Goal: Navigation & Orientation: Find specific page/section

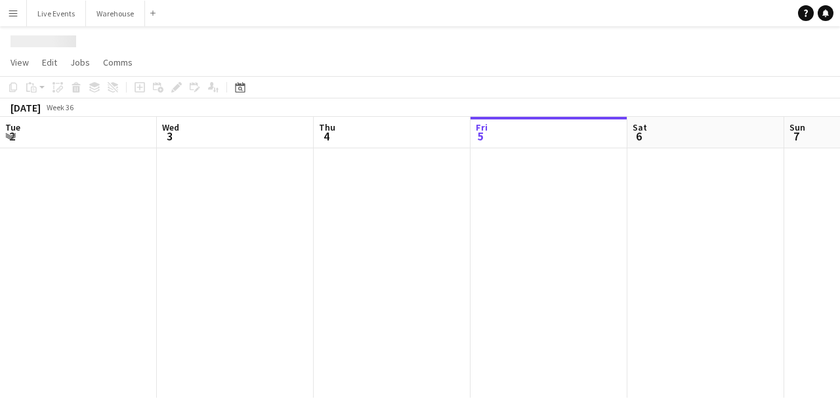
scroll to position [0, 314]
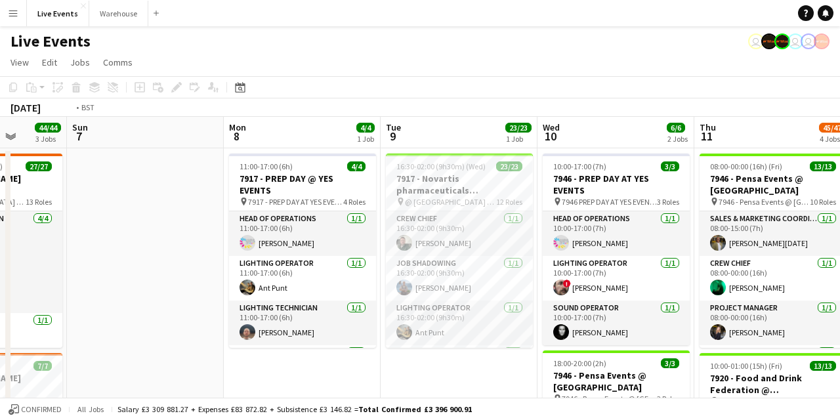
drag, startPoint x: 612, startPoint y: 142, endPoint x: 194, endPoint y: 114, distance: 418.9
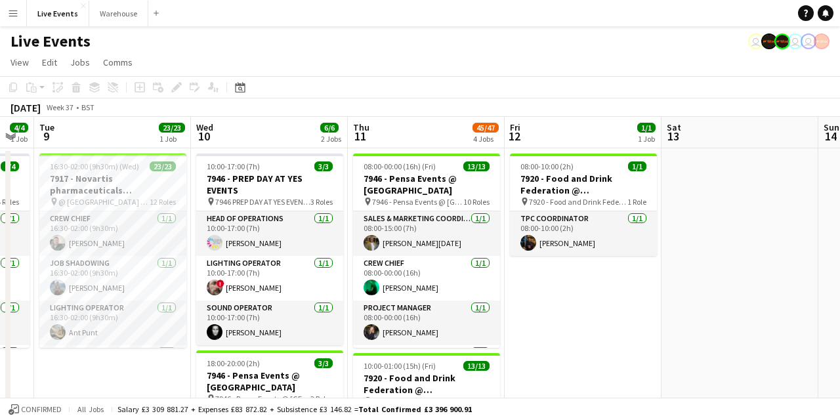
drag, startPoint x: 756, startPoint y: 129, endPoint x: 89, endPoint y: 100, distance: 667.9
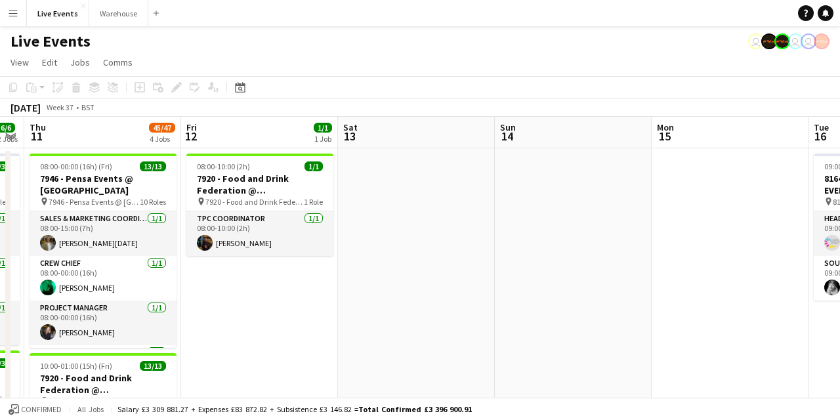
drag, startPoint x: 619, startPoint y: 144, endPoint x: 210, endPoint y: 130, distance: 409.7
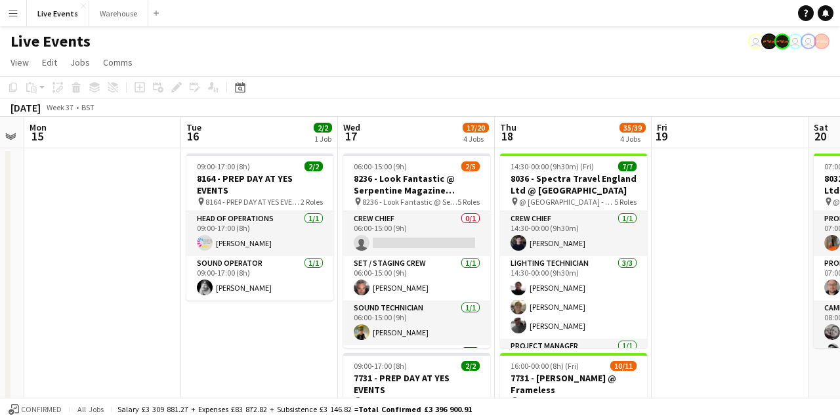
drag, startPoint x: 507, startPoint y: 142, endPoint x: 294, endPoint y: 127, distance: 213.1
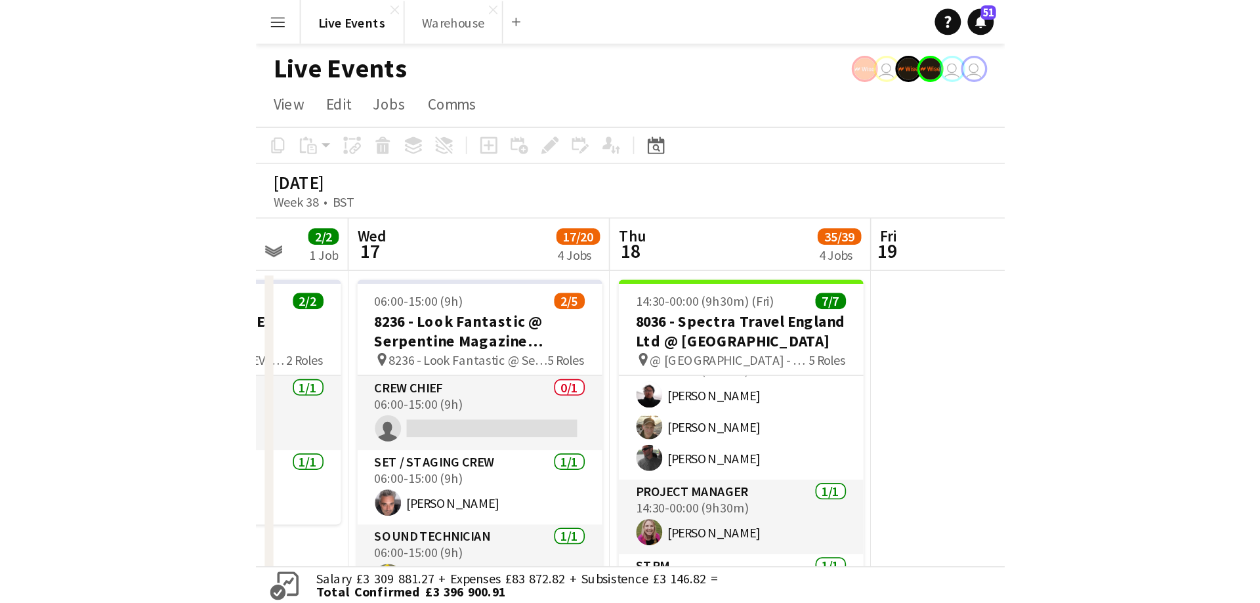
scroll to position [66, 0]
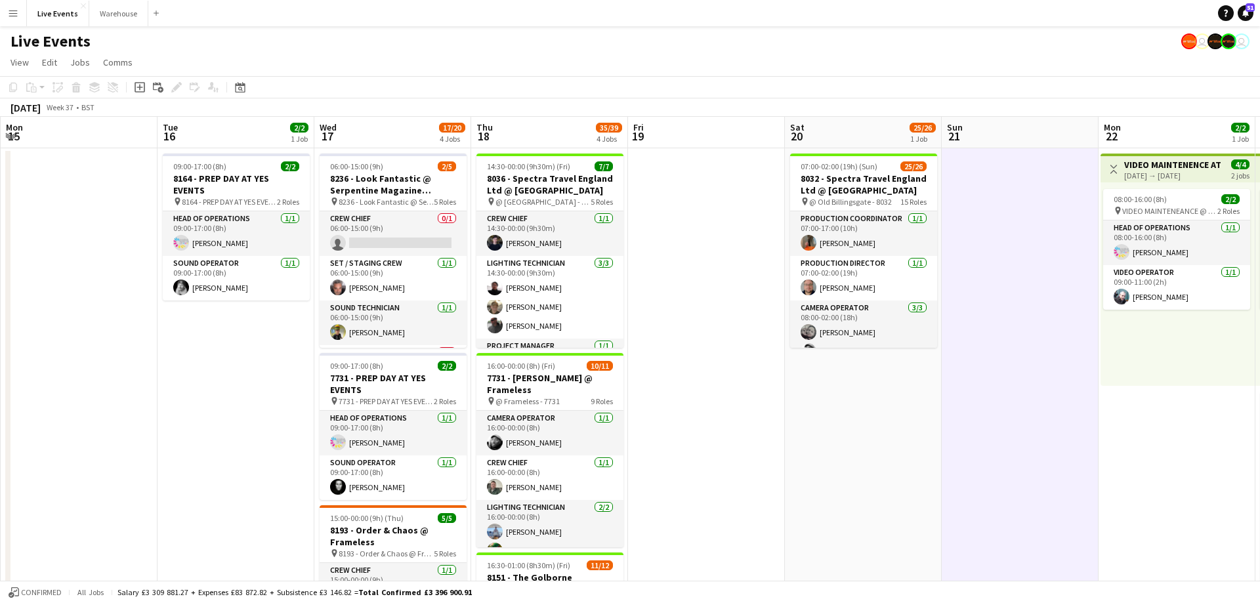
scroll to position [0, 299]
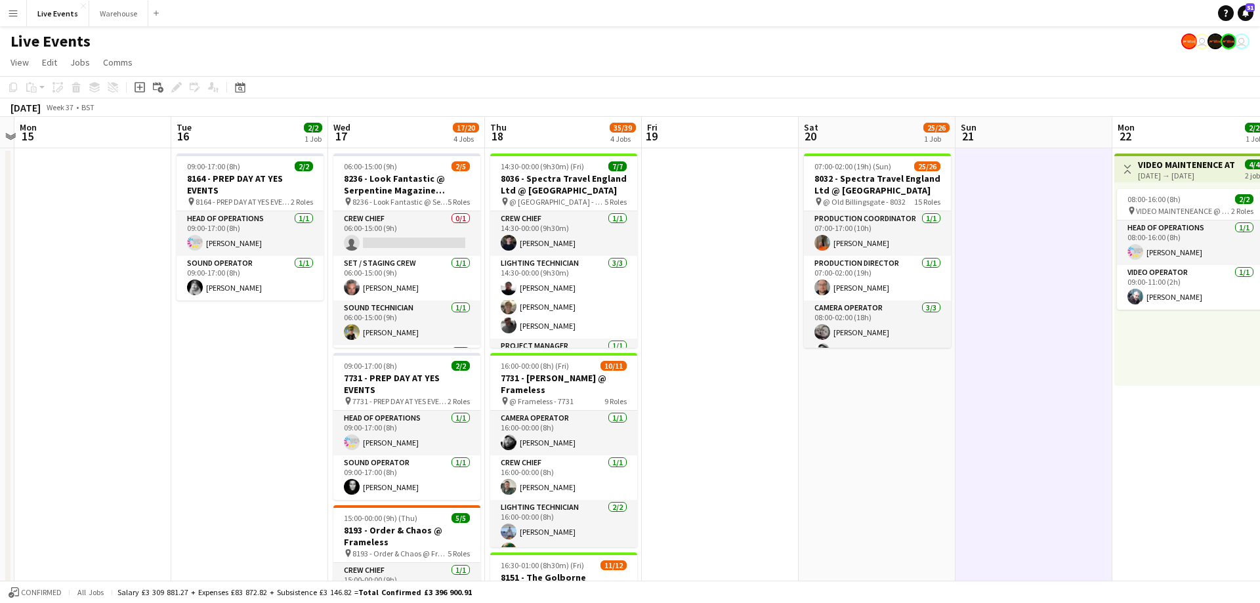
drag, startPoint x: 262, startPoint y: 136, endPoint x: 534, endPoint y: 129, distance: 272.4
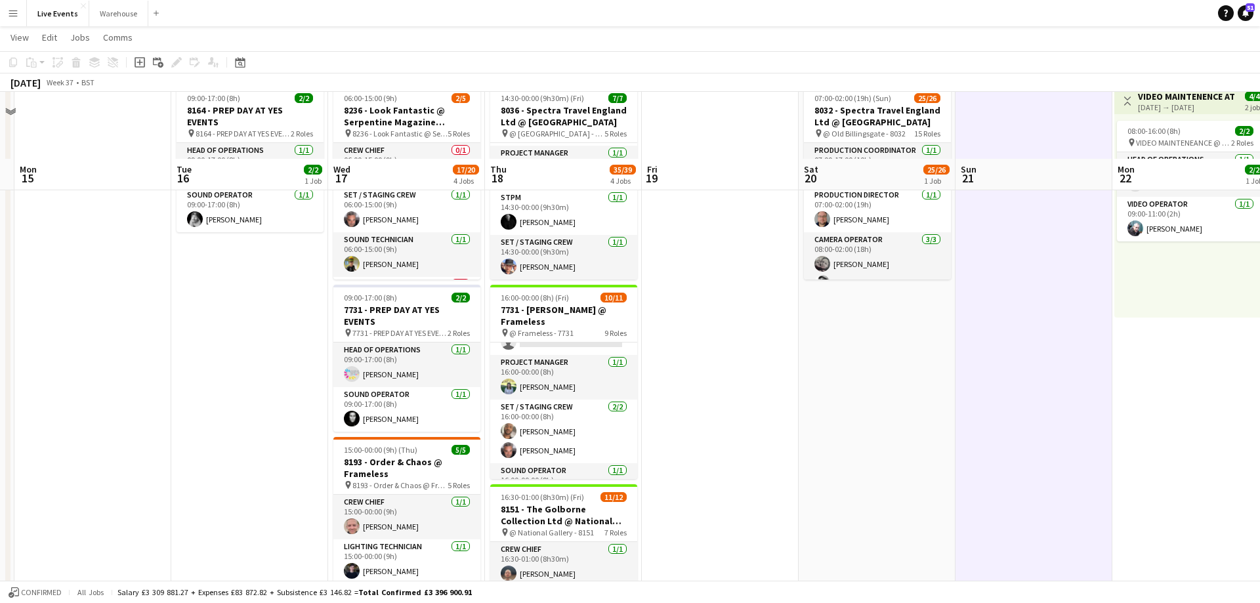
scroll to position [0, 0]
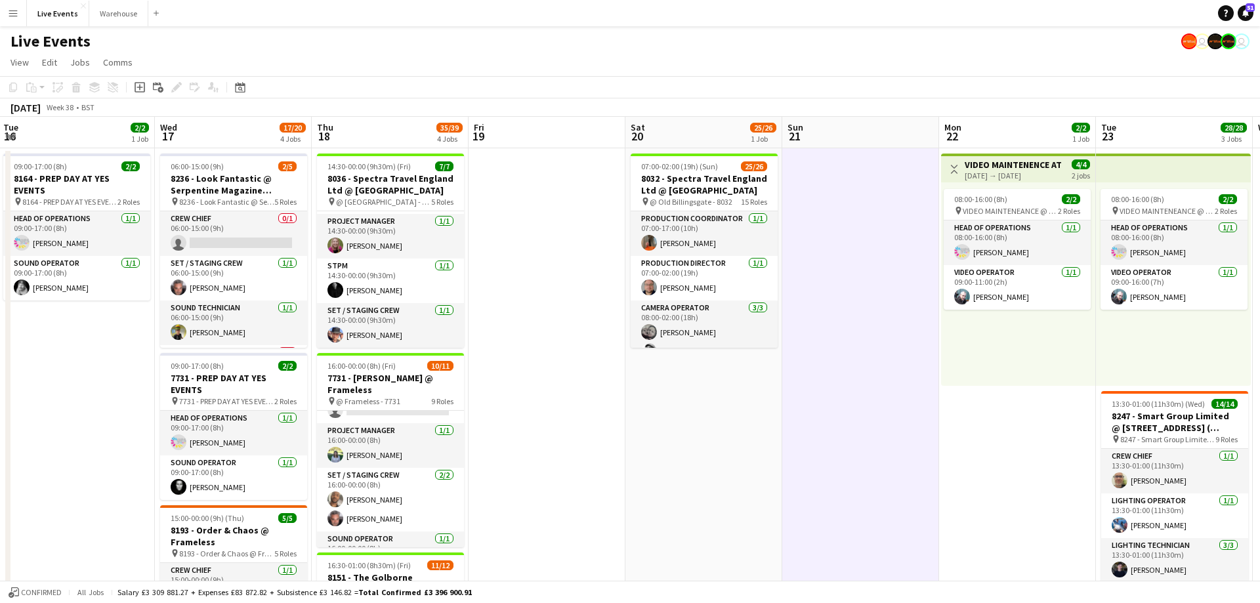
drag, startPoint x: 673, startPoint y: 145, endPoint x: 589, endPoint y: 169, distance: 87.4
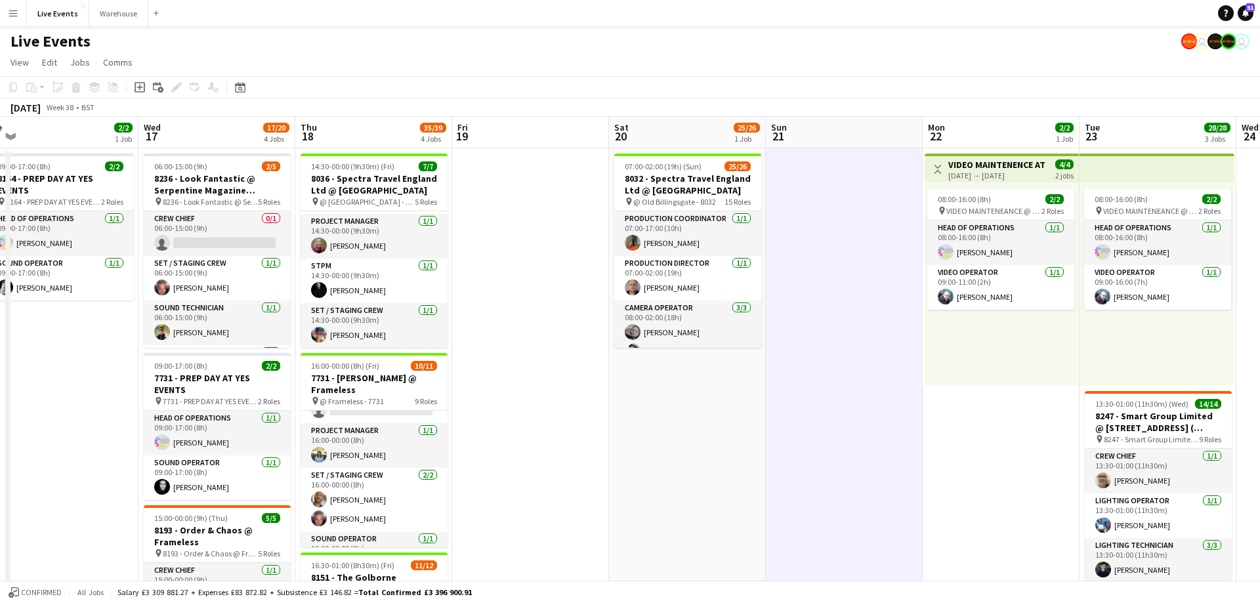
click at [839, 171] on app-icon "Toggle View" at bounding box center [937, 169] width 9 height 9
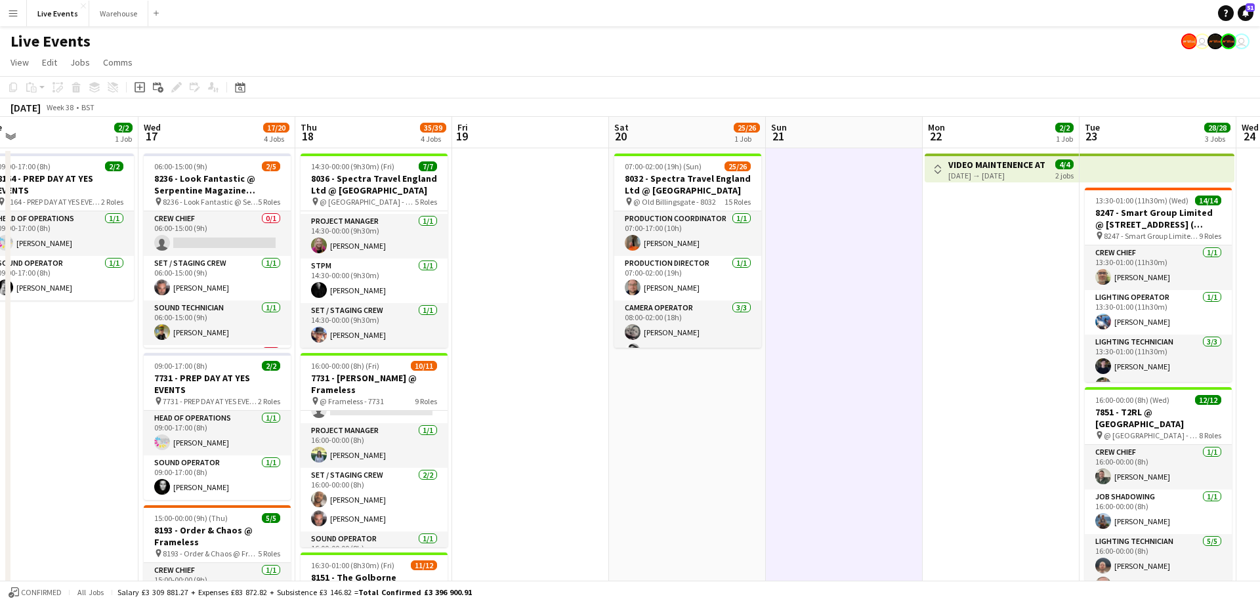
click at [839, 171] on app-icon "Toggle View" at bounding box center [937, 169] width 9 height 9
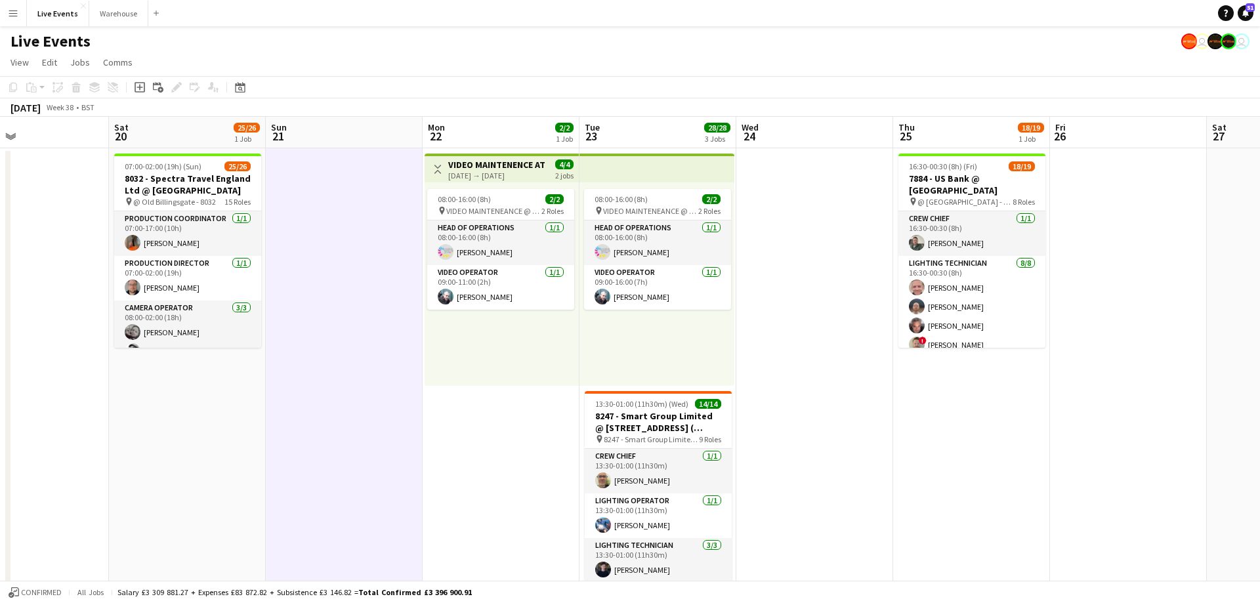
drag, startPoint x: 957, startPoint y: 132, endPoint x: 465, endPoint y: 136, distance: 492.1
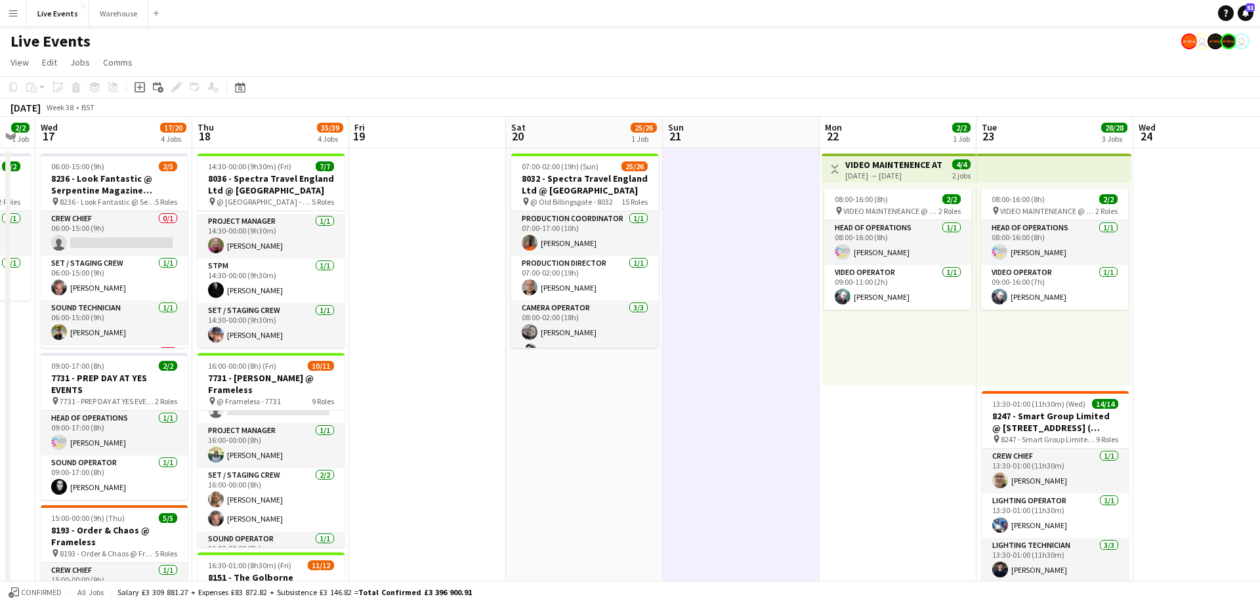
drag, startPoint x: 449, startPoint y: 132, endPoint x: 793, endPoint y: 169, distance: 345.8
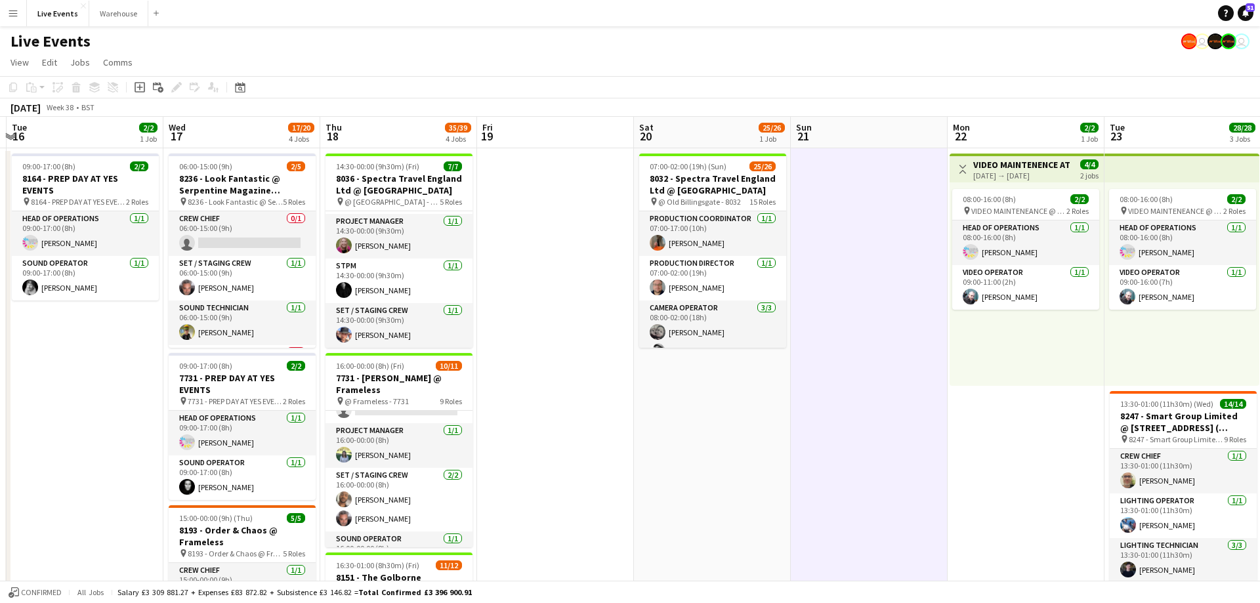
drag, startPoint x: 461, startPoint y: 139, endPoint x: 585, endPoint y: 138, distance: 123.4
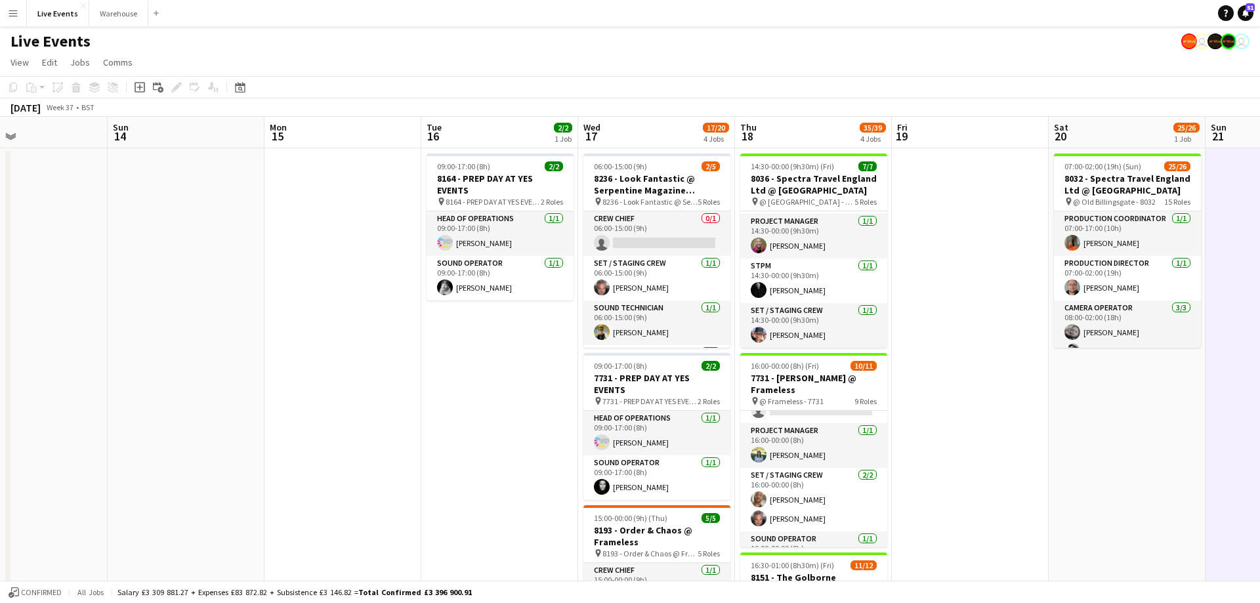
drag, startPoint x: 416, startPoint y: 133, endPoint x: 831, endPoint y: 140, distance: 414.7
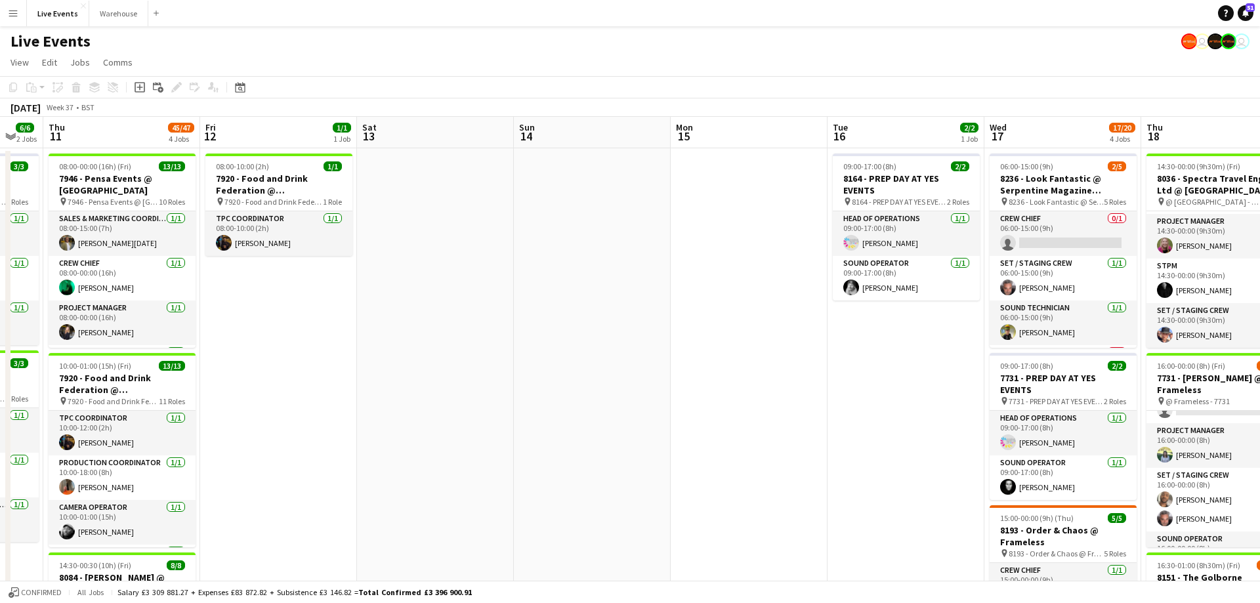
drag, startPoint x: 470, startPoint y: 132, endPoint x: 760, endPoint y: 138, distance: 290.7
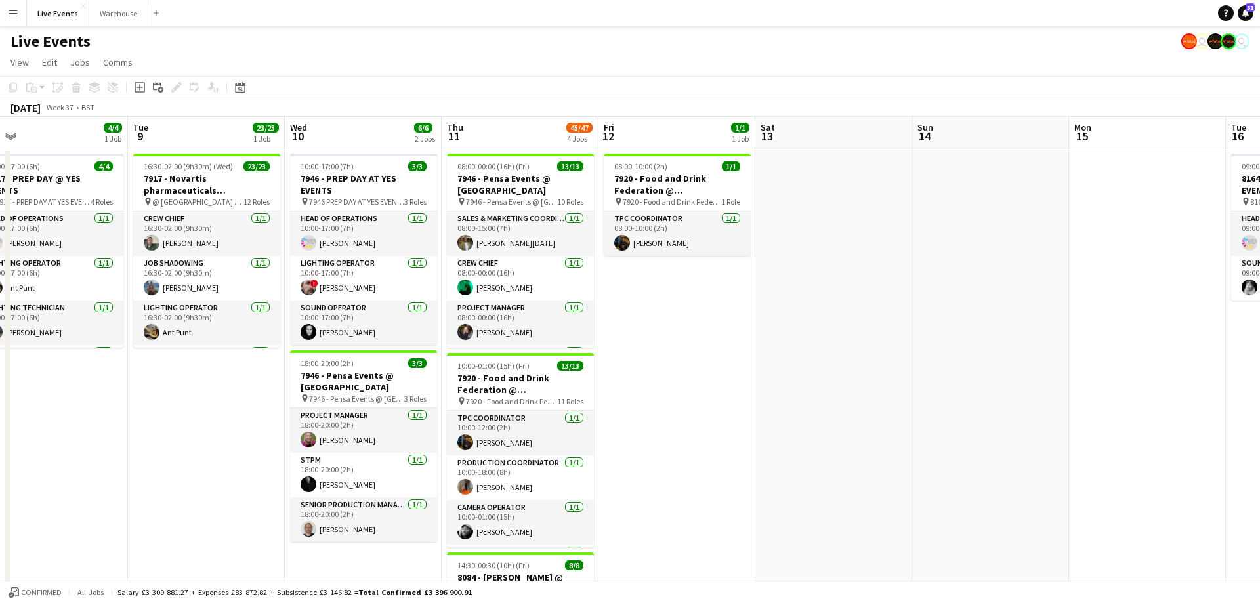
drag, startPoint x: 421, startPoint y: 129, endPoint x: 695, endPoint y: 125, distance: 274.3
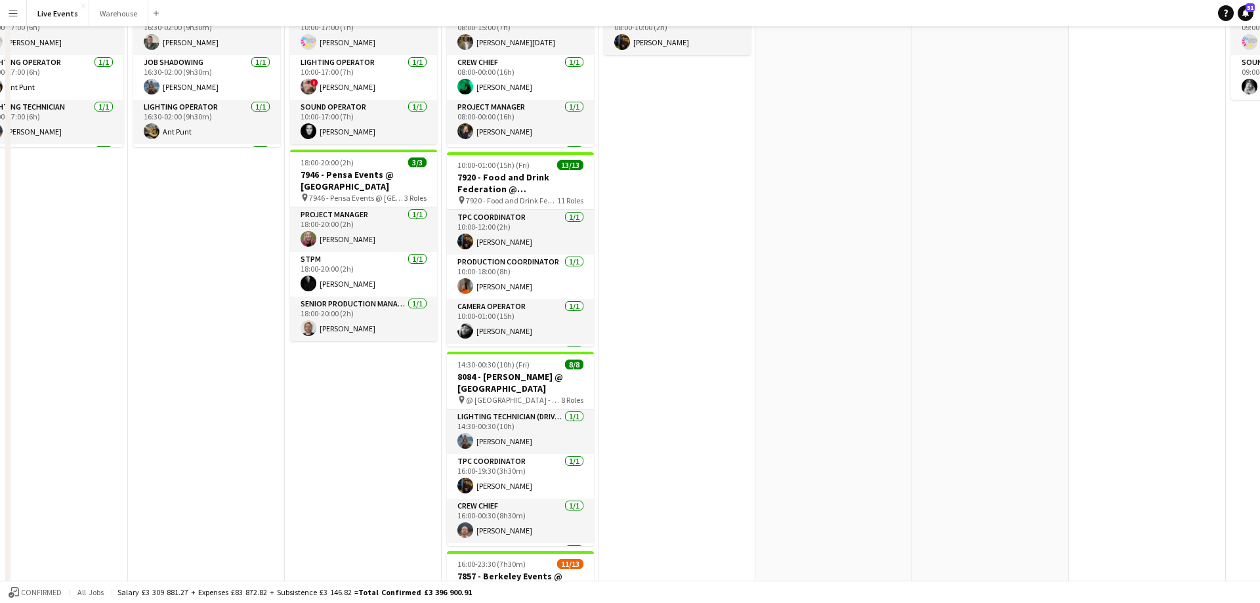
scroll to position [0, 0]
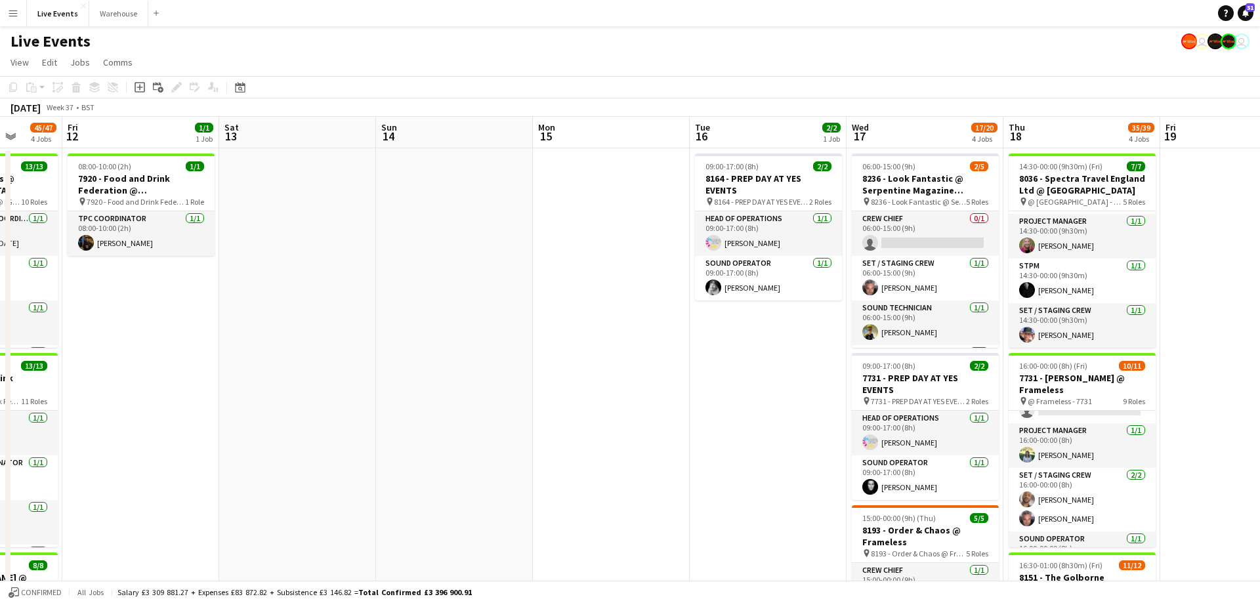
drag, startPoint x: 1102, startPoint y: 127, endPoint x: 530, endPoint y: 142, distance: 572.3
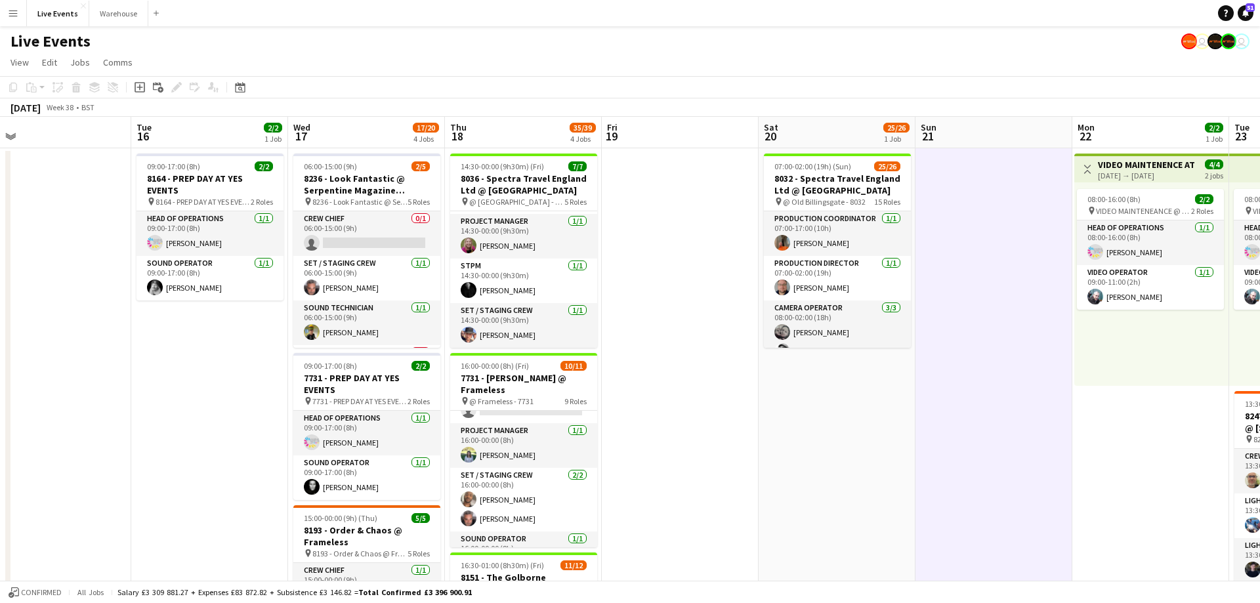
drag, startPoint x: 778, startPoint y: 136, endPoint x: 444, endPoint y: 157, distance: 334.6
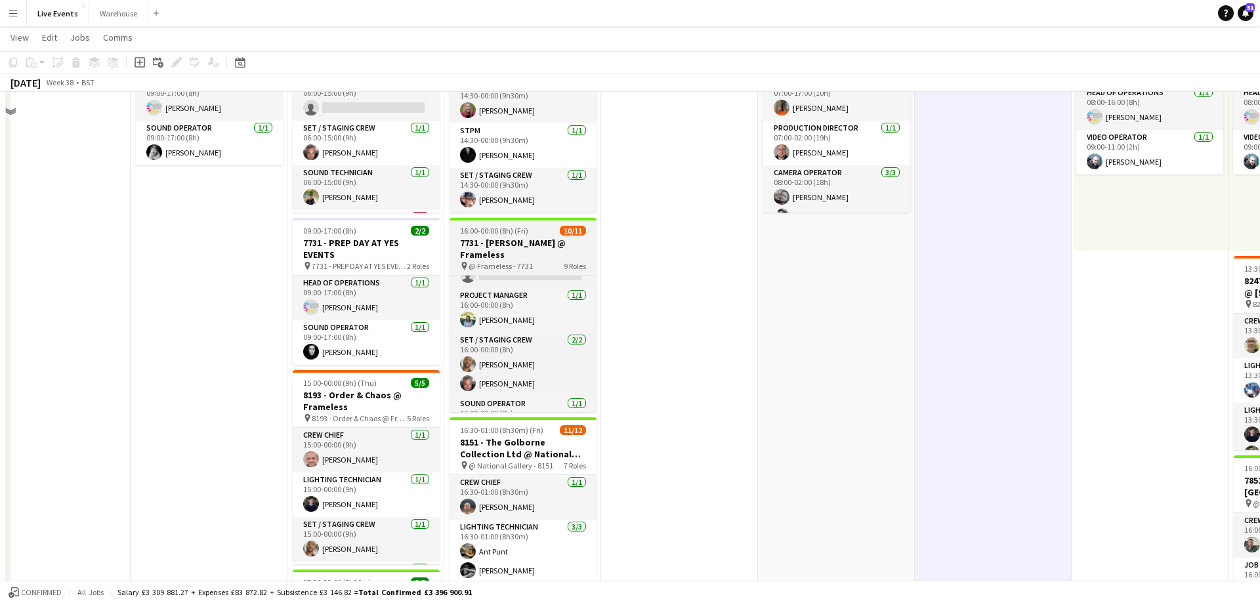
scroll to position [125, 0]
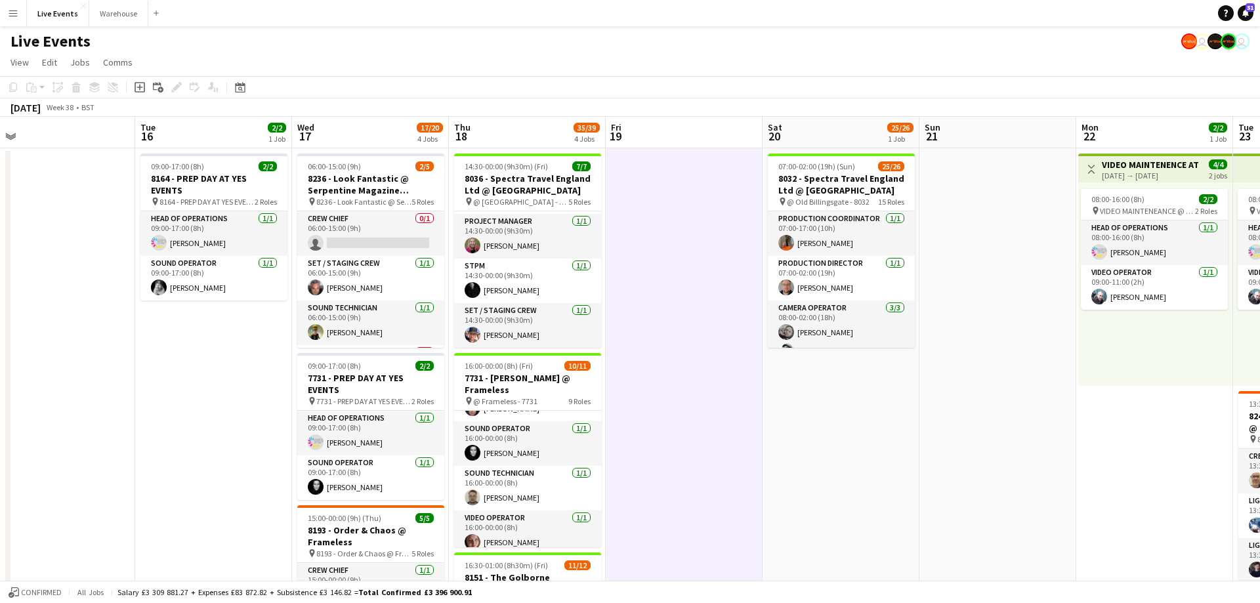
drag, startPoint x: 657, startPoint y: 315, endPoint x: 381, endPoint y: 310, distance: 276.3
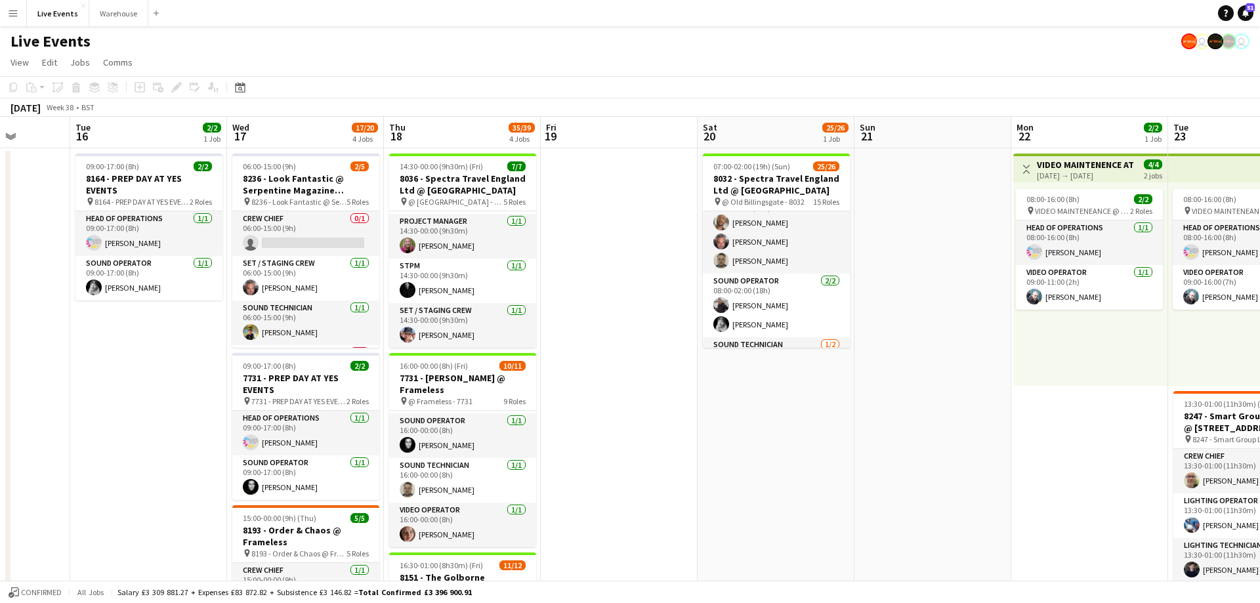
scroll to position [531, 0]
